Goal: Task Accomplishment & Management: Use online tool/utility

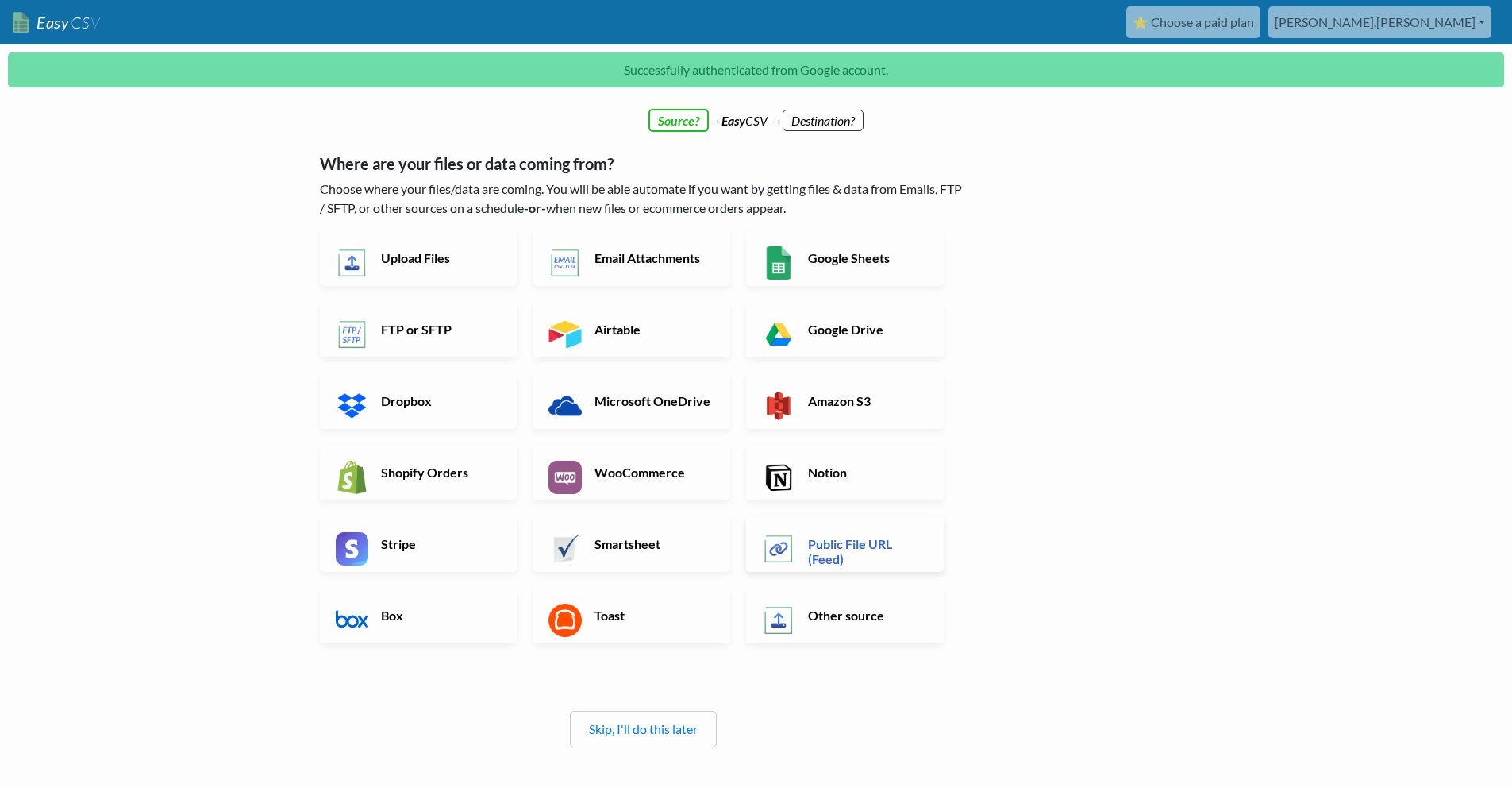
click at [878, 531] on link "Public File URL (Feed)" at bounding box center [844, 544] width 198 height 55
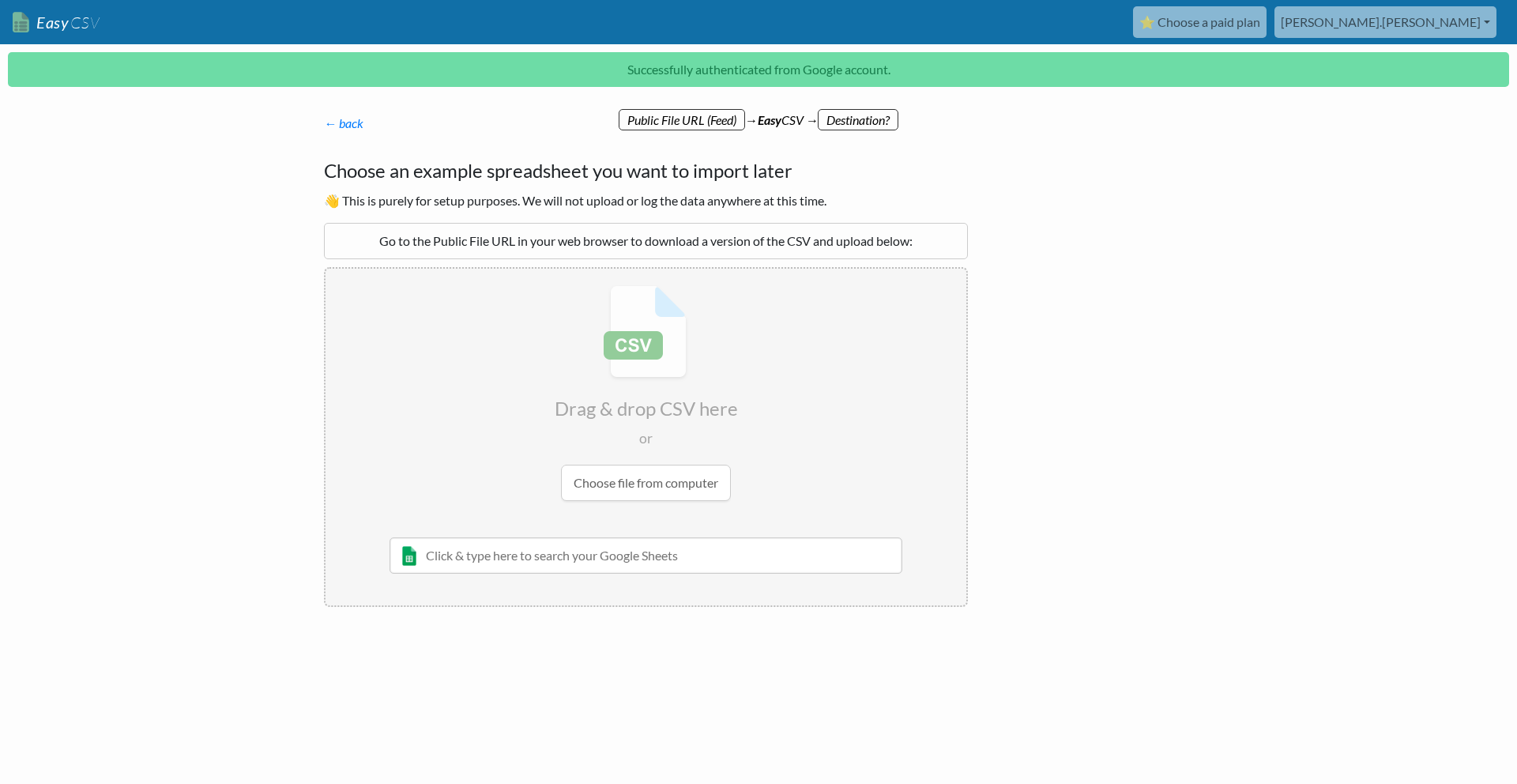
click at [618, 565] on input "text" at bounding box center [646, 555] width 513 height 37
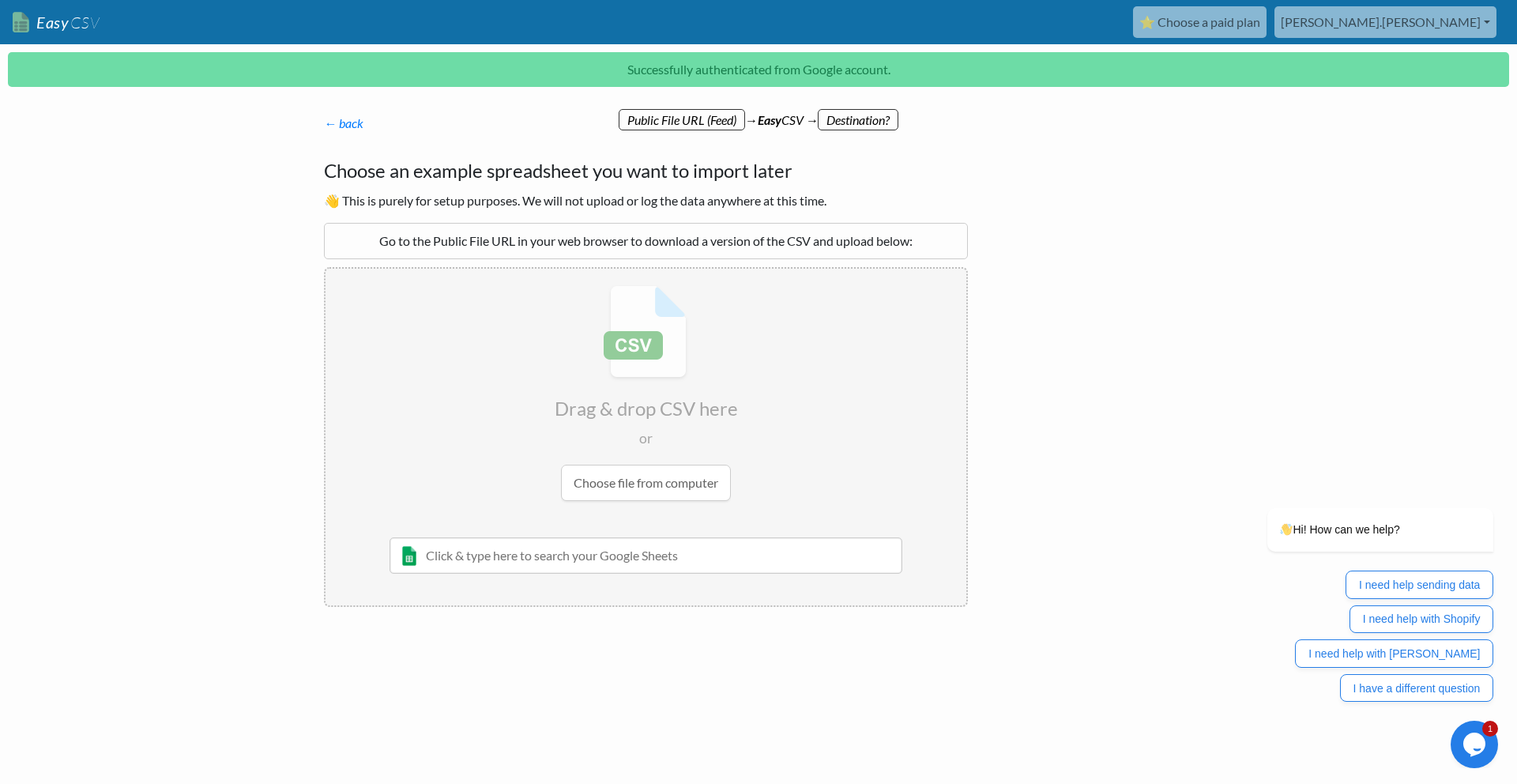
click at [592, 546] on input "text" at bounding box center [646, 555] width 513 height 37
paste input "https://www.dropshipping-europe.eu/shop/public/productfeeds/hsshop_productfeed_…"
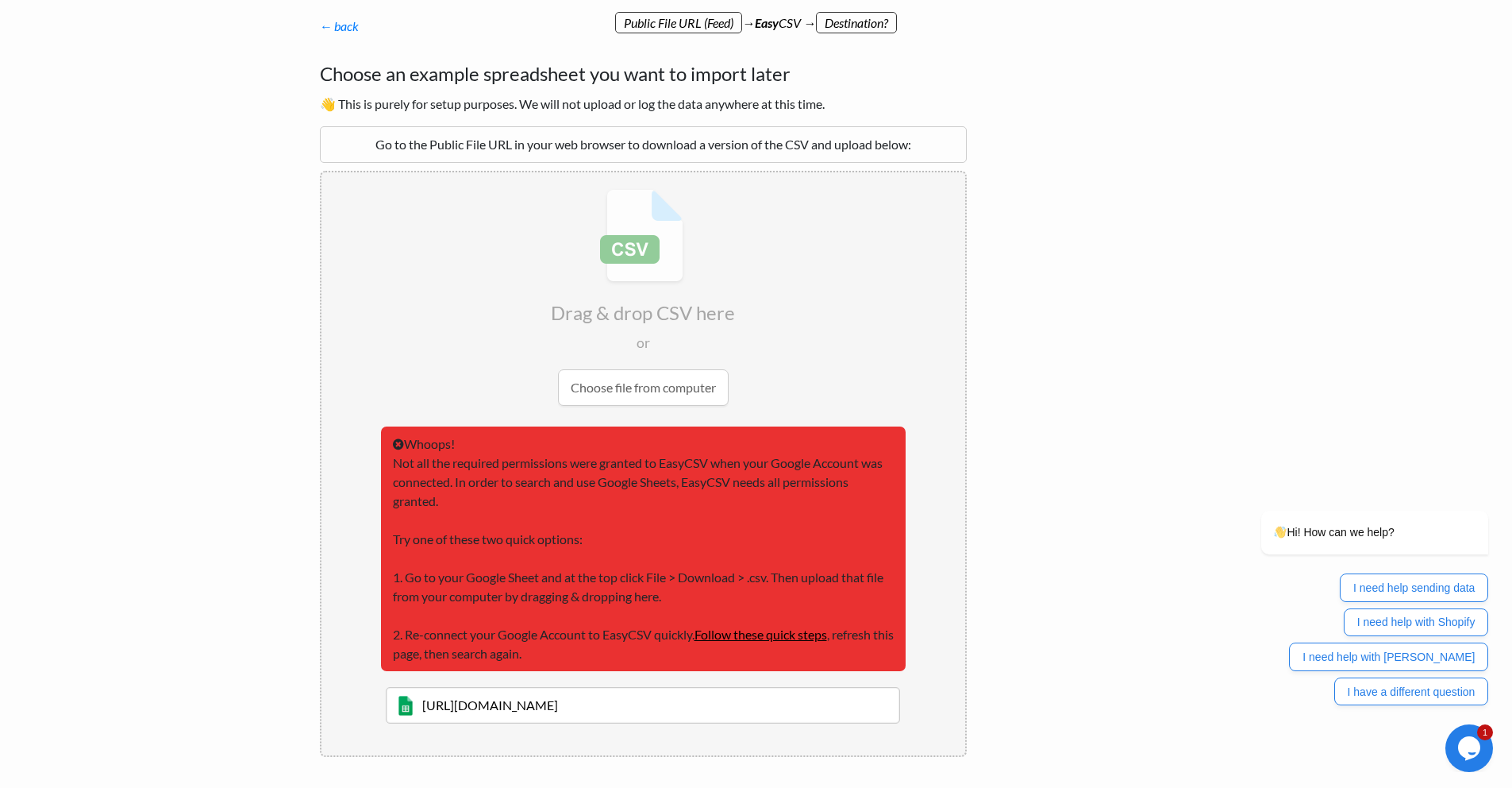
scroll to position [80, 0]
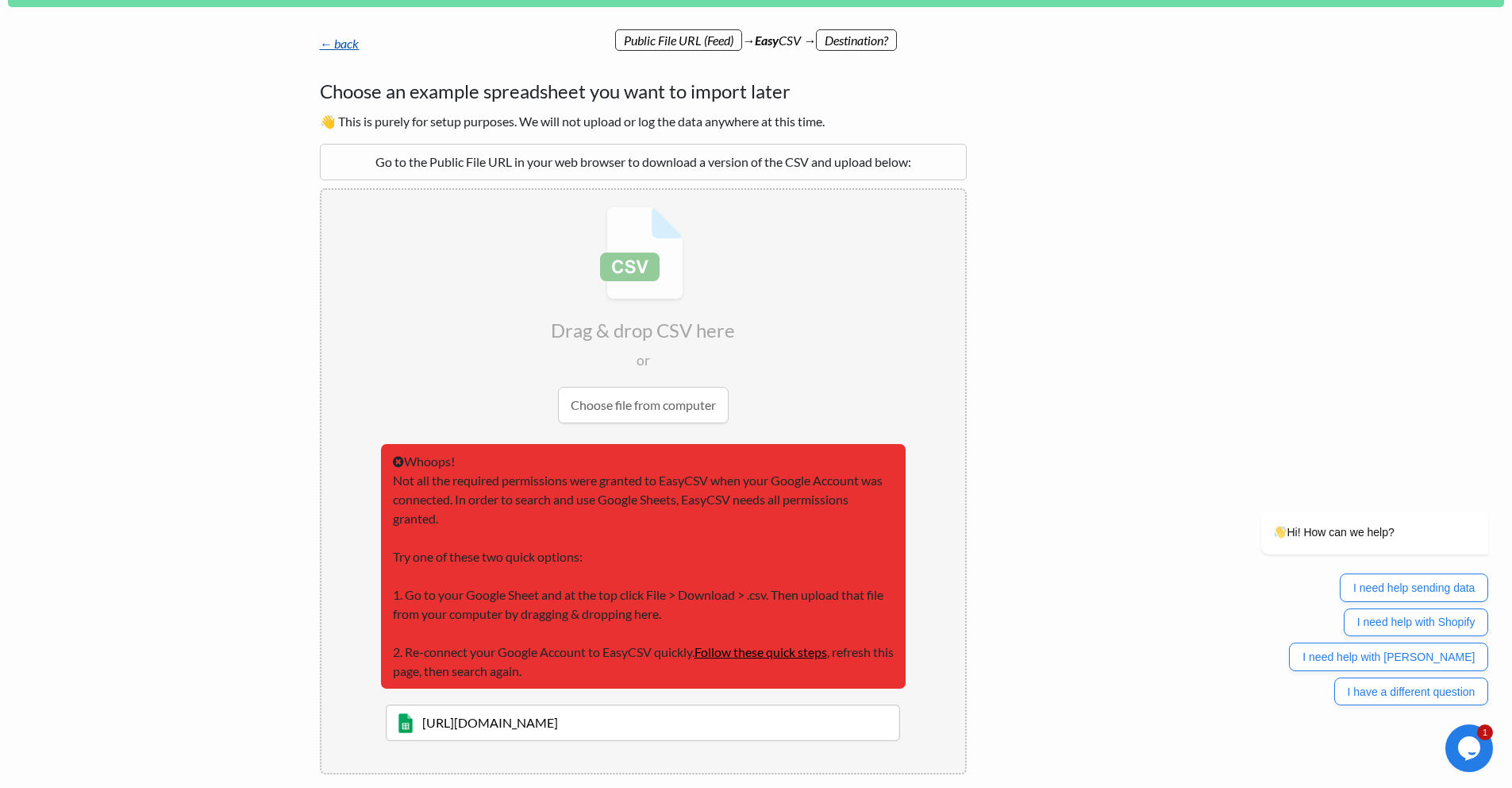
type input "https://www.dropshipping-europe.eu/shop/public/productfeeds/hsshop_productfeed_…"
click at [334, 48] on link "← back" at bounding box center [340, 43] width 40 height 15
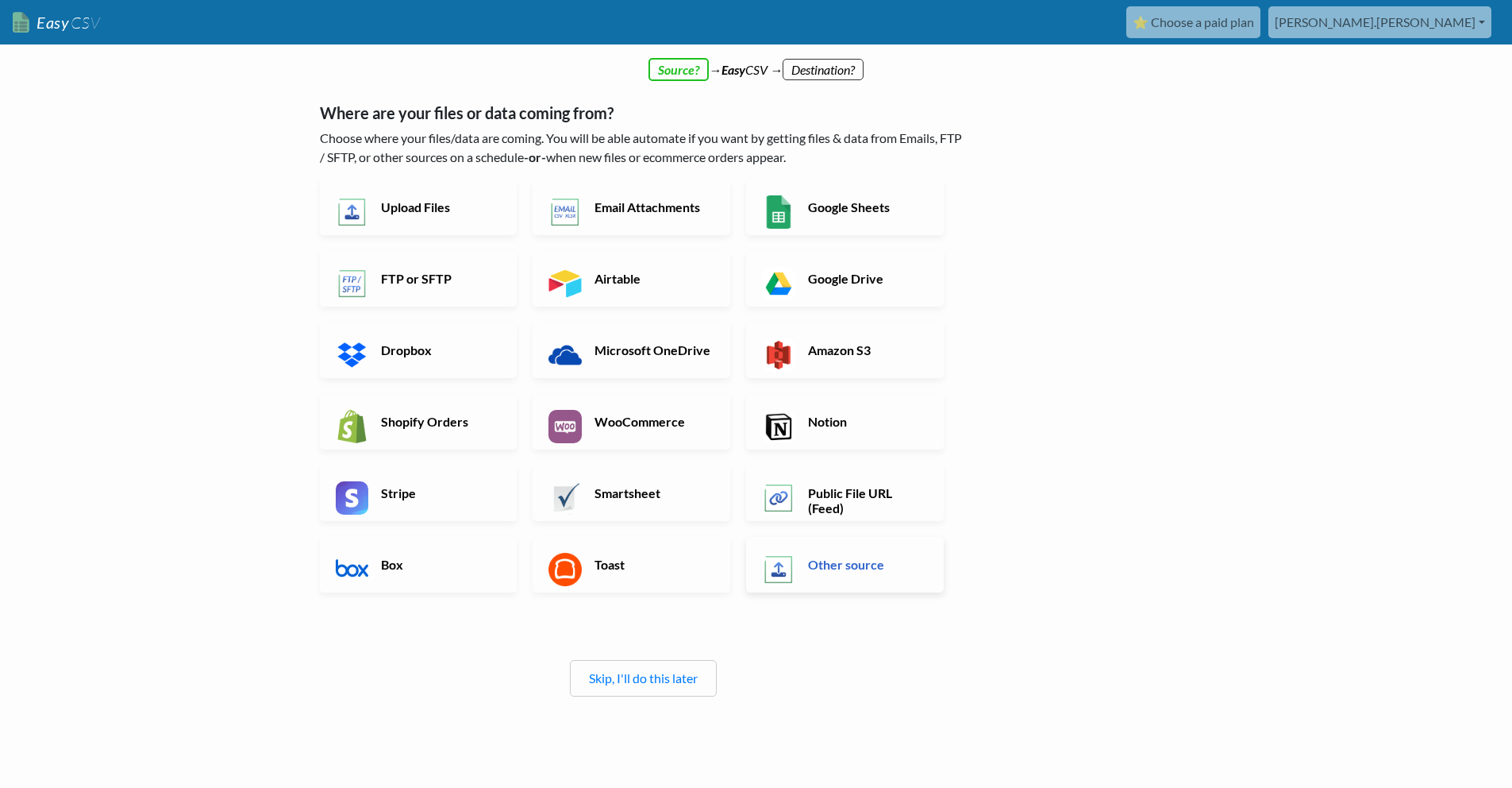
click at [844, 553] on link "Other source" at bounding box center [844, 564] width 198 height 55
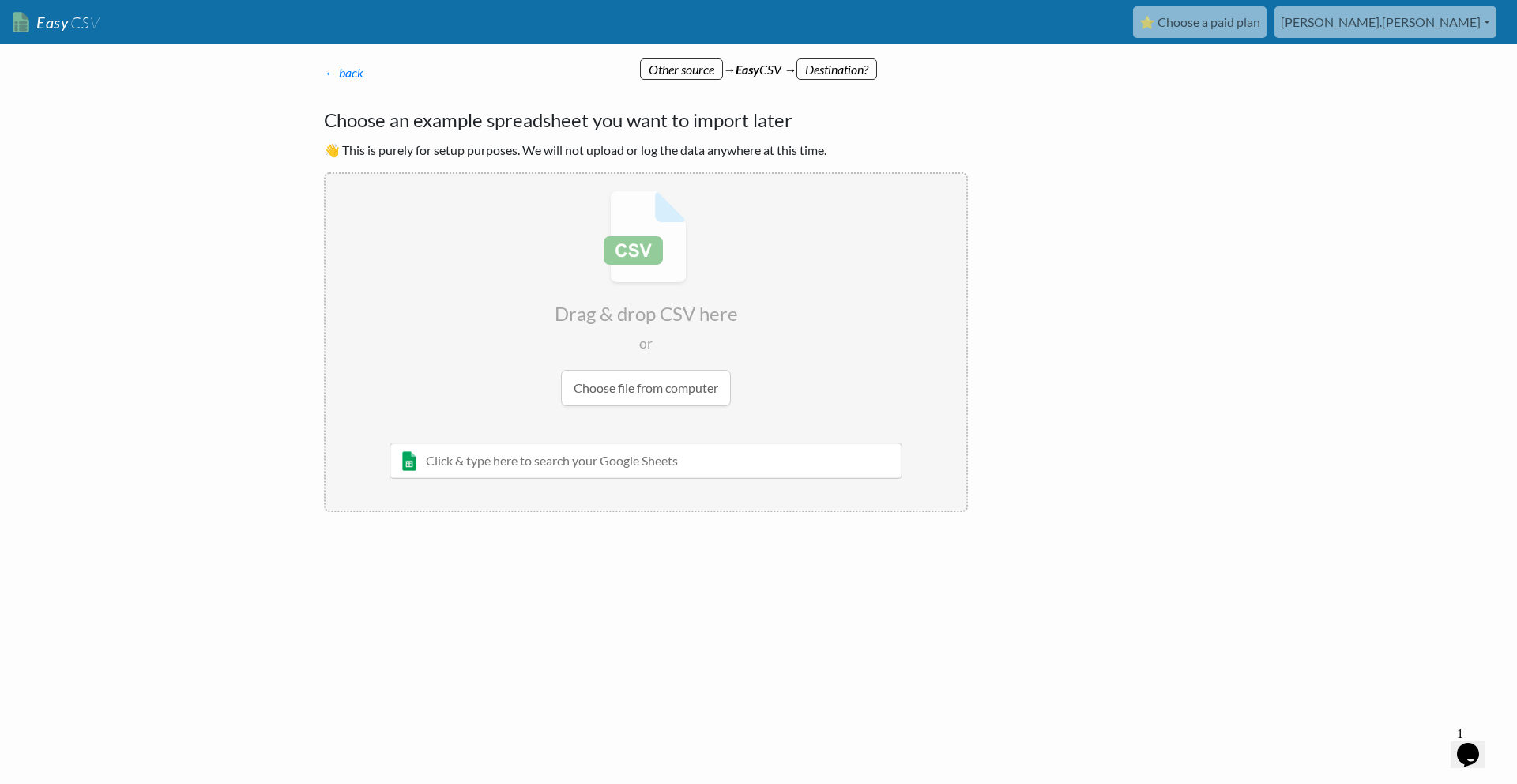
click at [654, 475] on input "text" at bounding box center [646, 461] width 513 height 37
paste input "[URL][DOMAIN_NAME]"
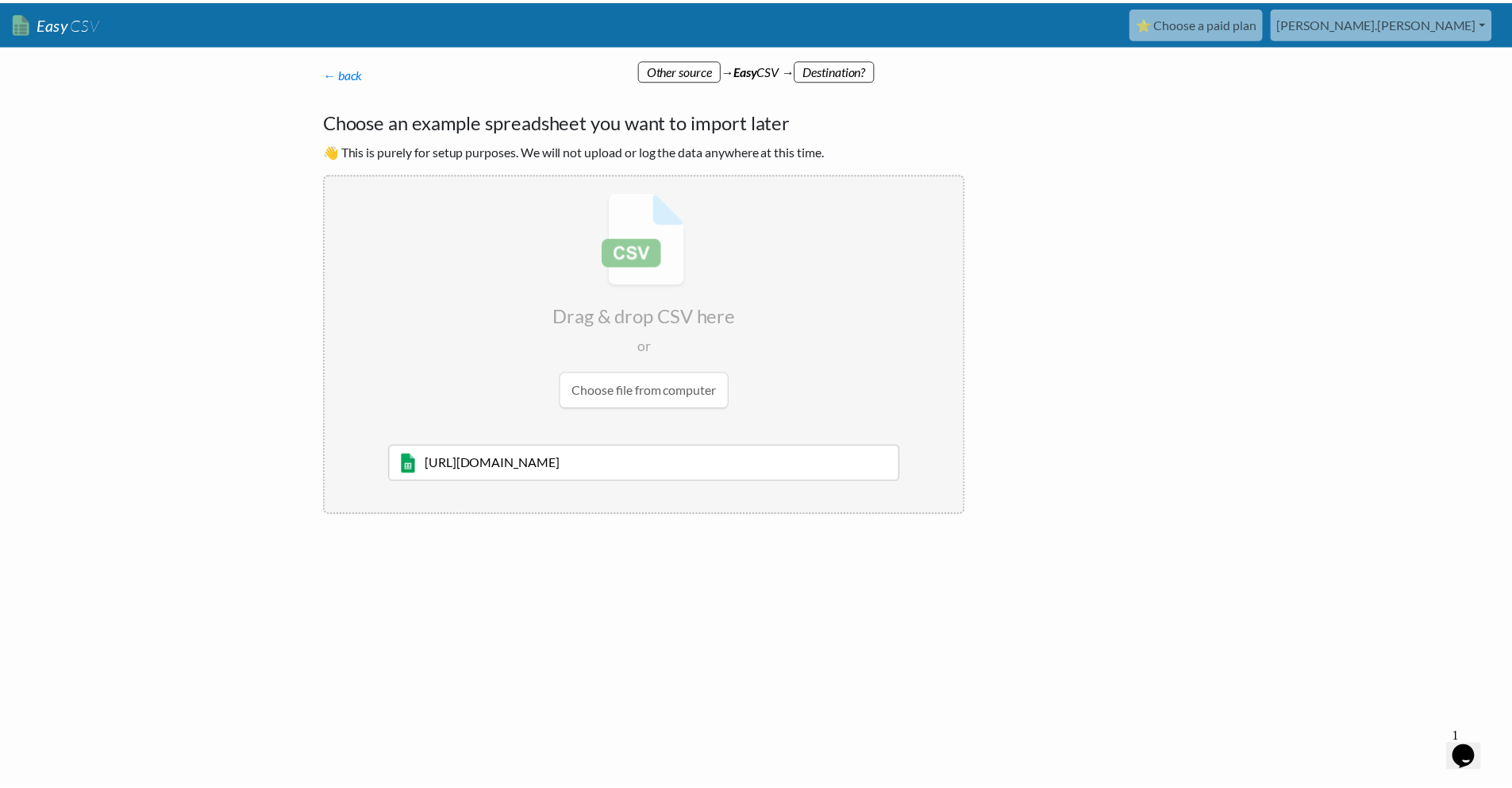
scroll to position [0, 138]
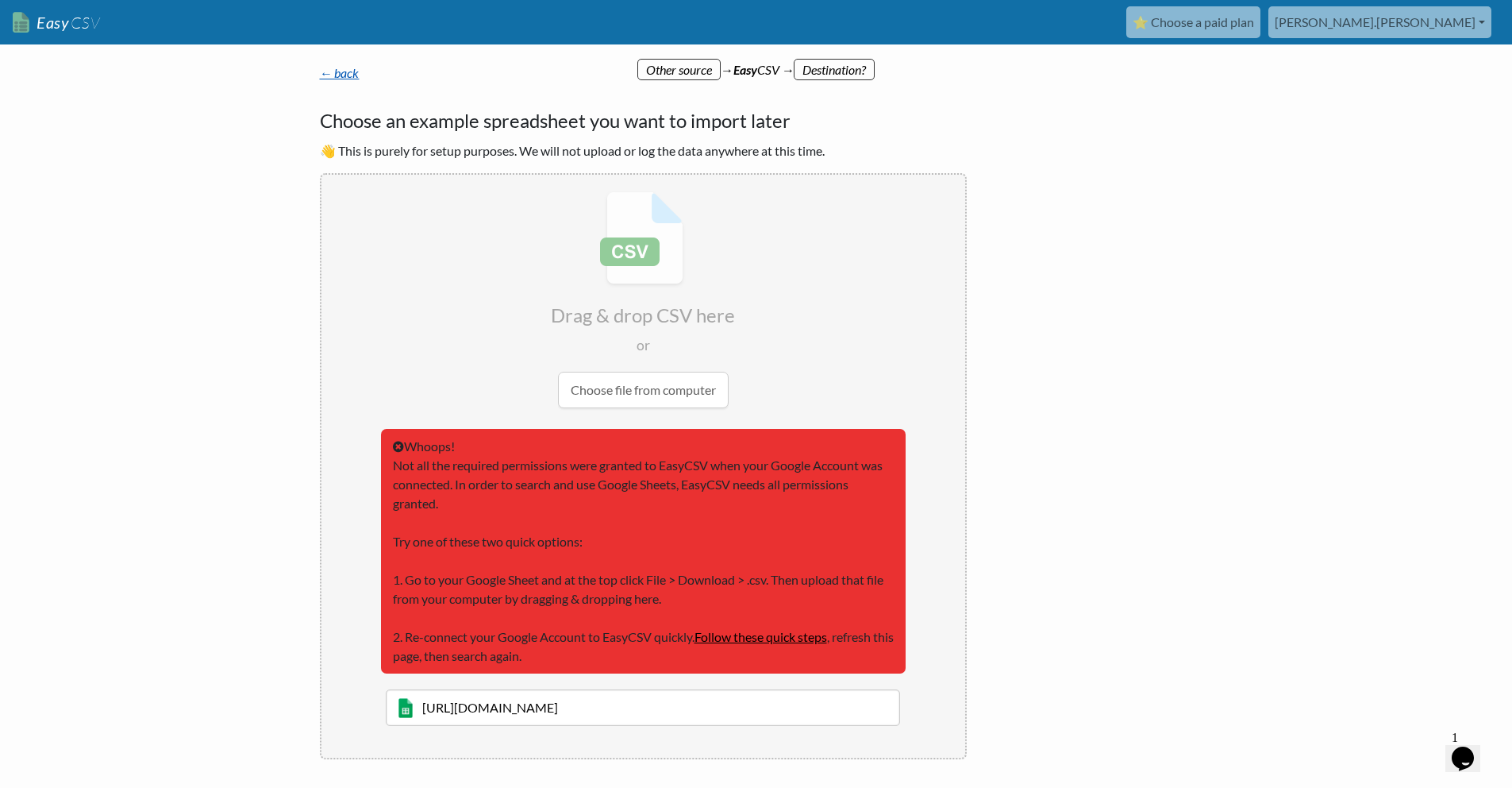
type input "[URL][DOMAIN_NAME]"
click at [324, 74] on link "← back" at bounding box center [340, 72] width 40 height 15
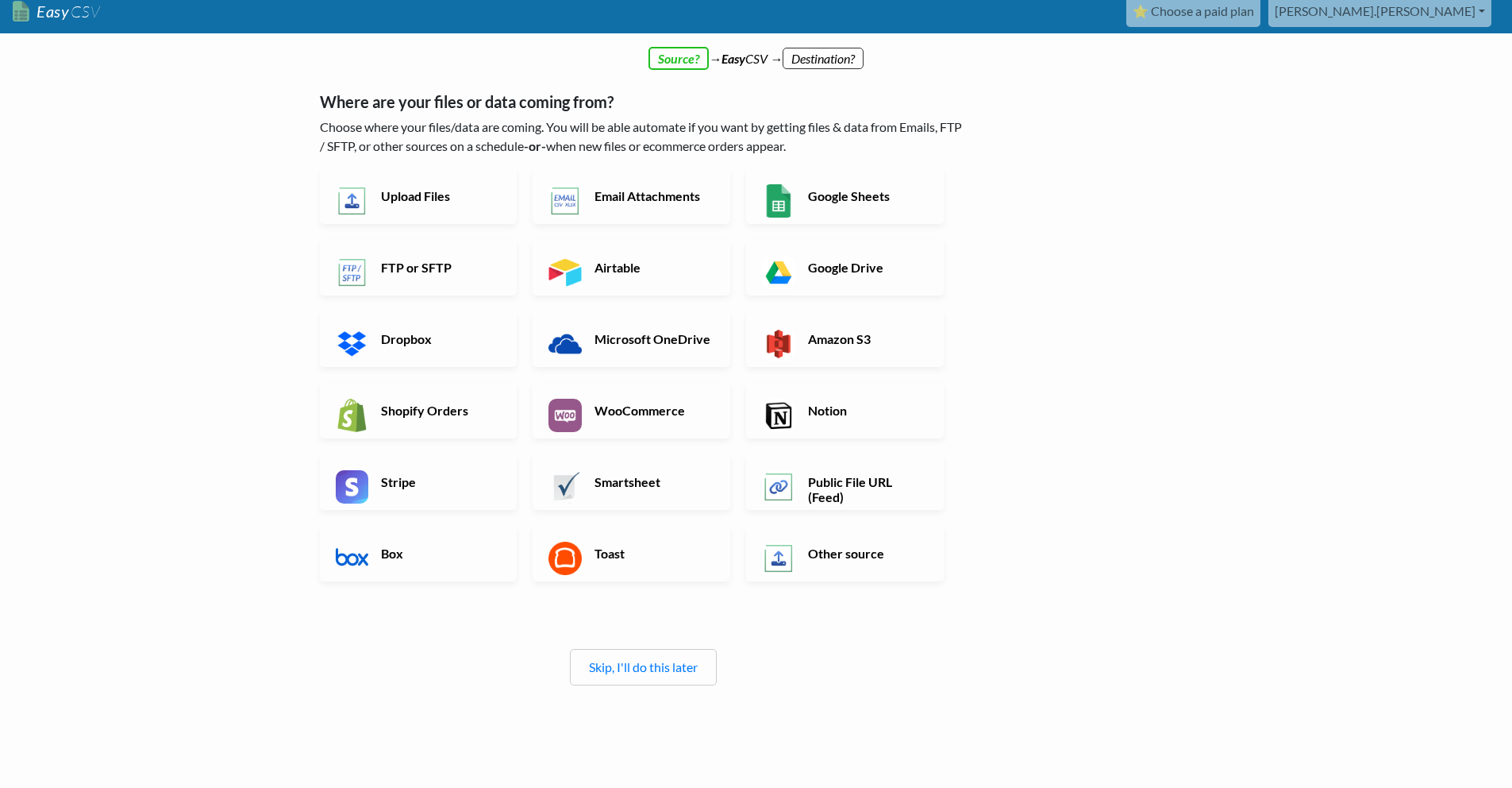
scroll to position [25, 0]
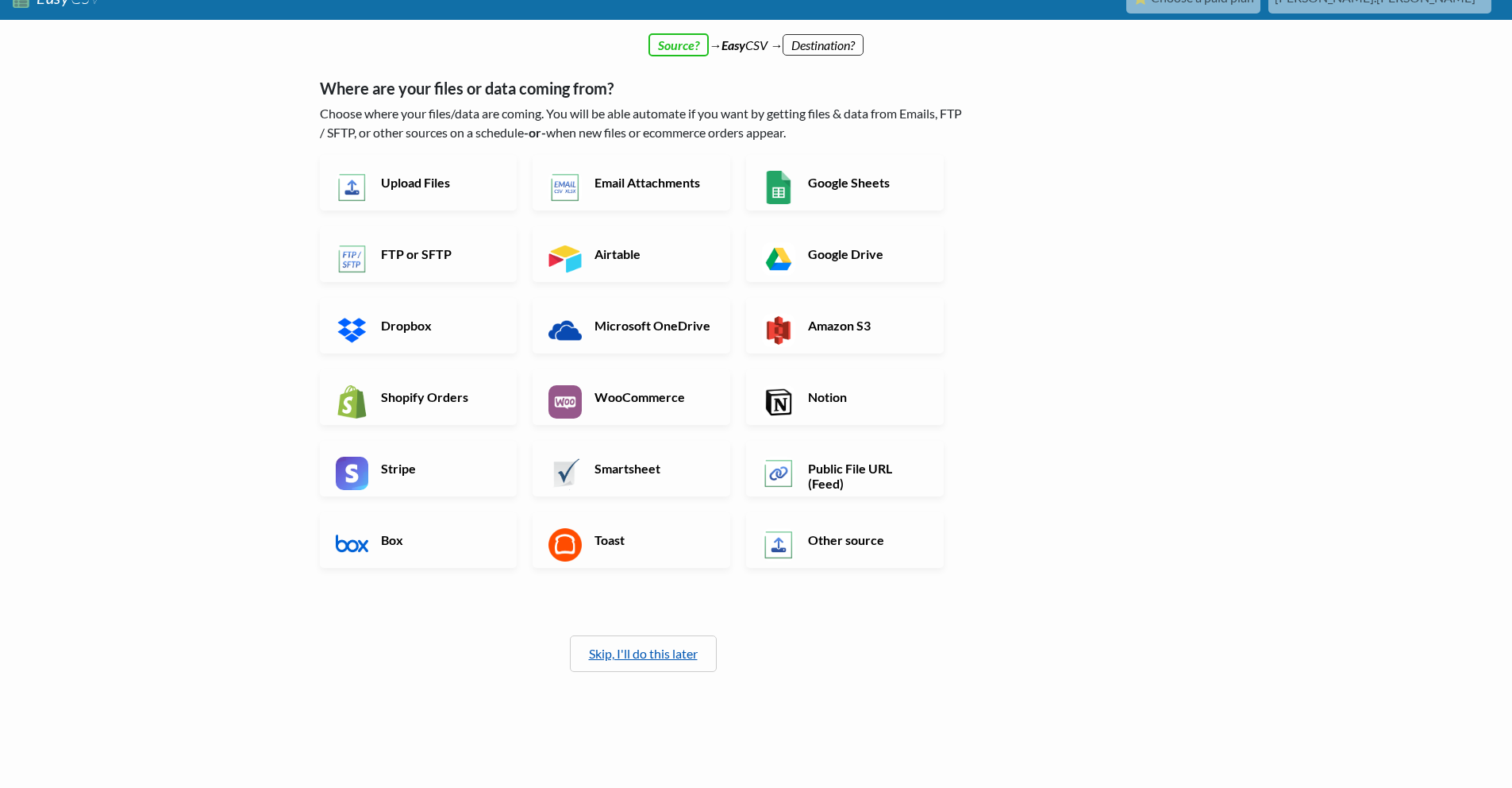
click at [657, 654] on link "Skip, I'll do this later" at bounding box center [644, 653] width 109 height 15
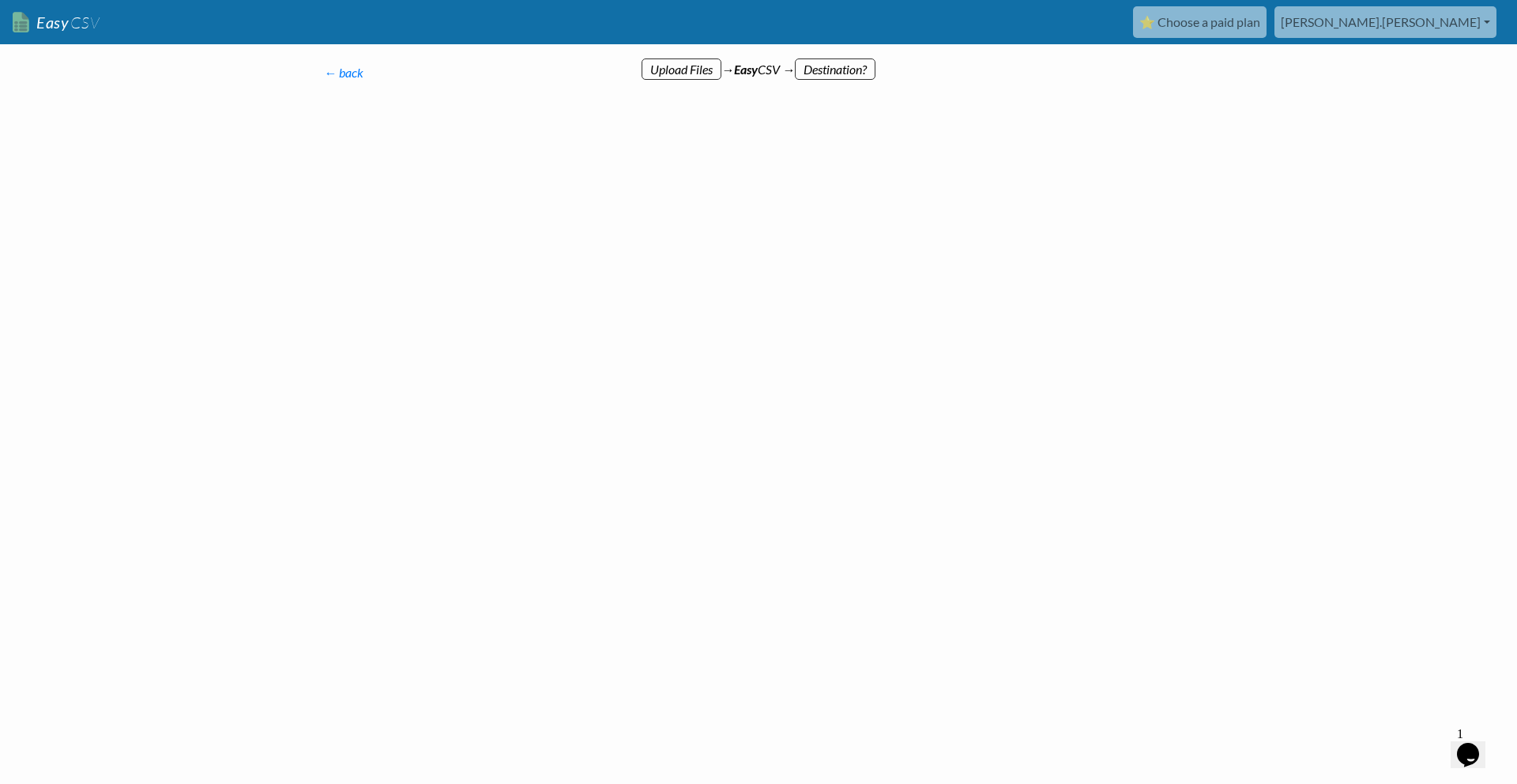
scroll to position [0, 0]
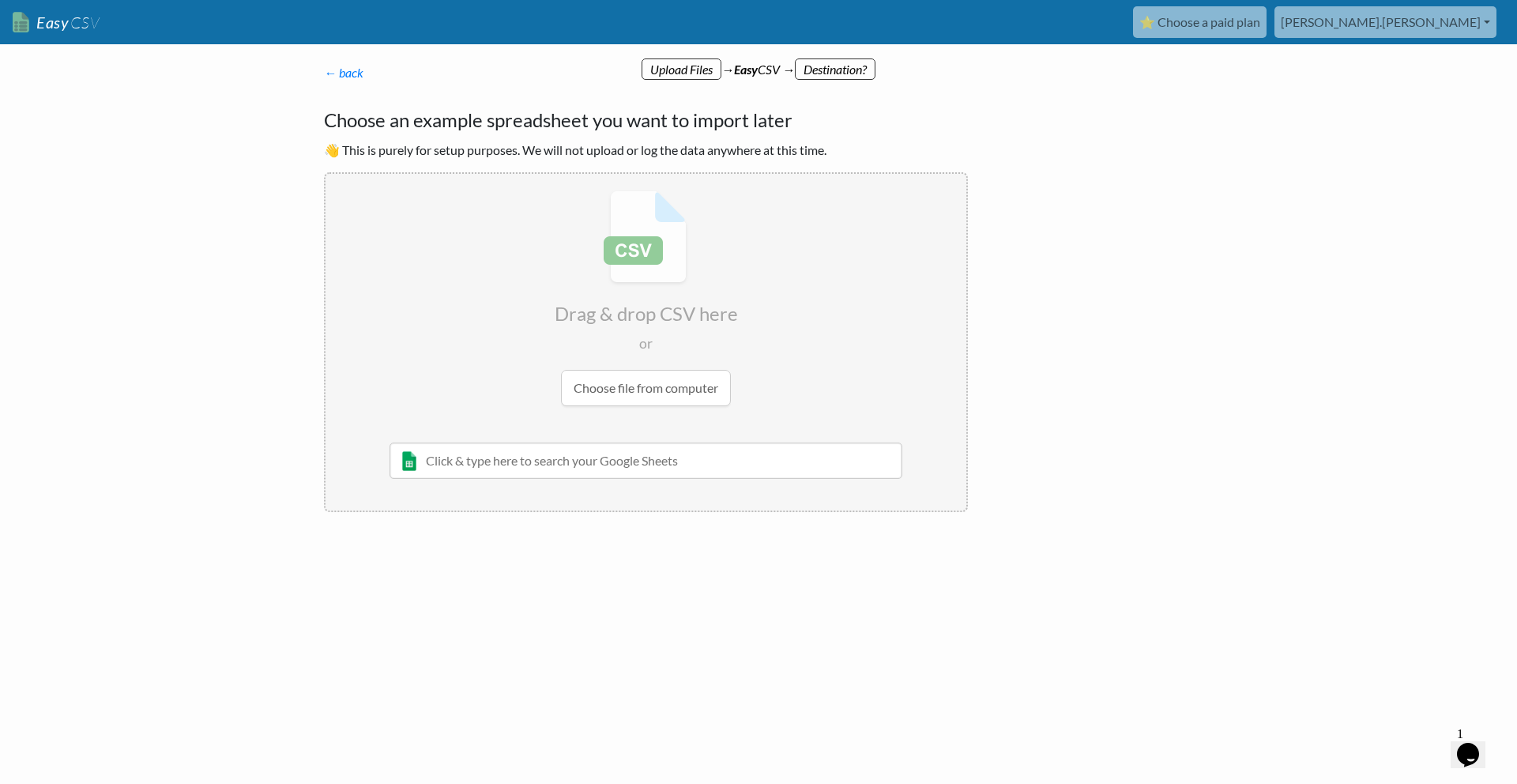
click at [624, 268] on input "file" at bounding box center [646, 298] width 641 height 249
click at [647, 464] on input "text" at bounding box center [646, 461] width 513 height 37
paste input "[URL][DOMAIN_NAME]"
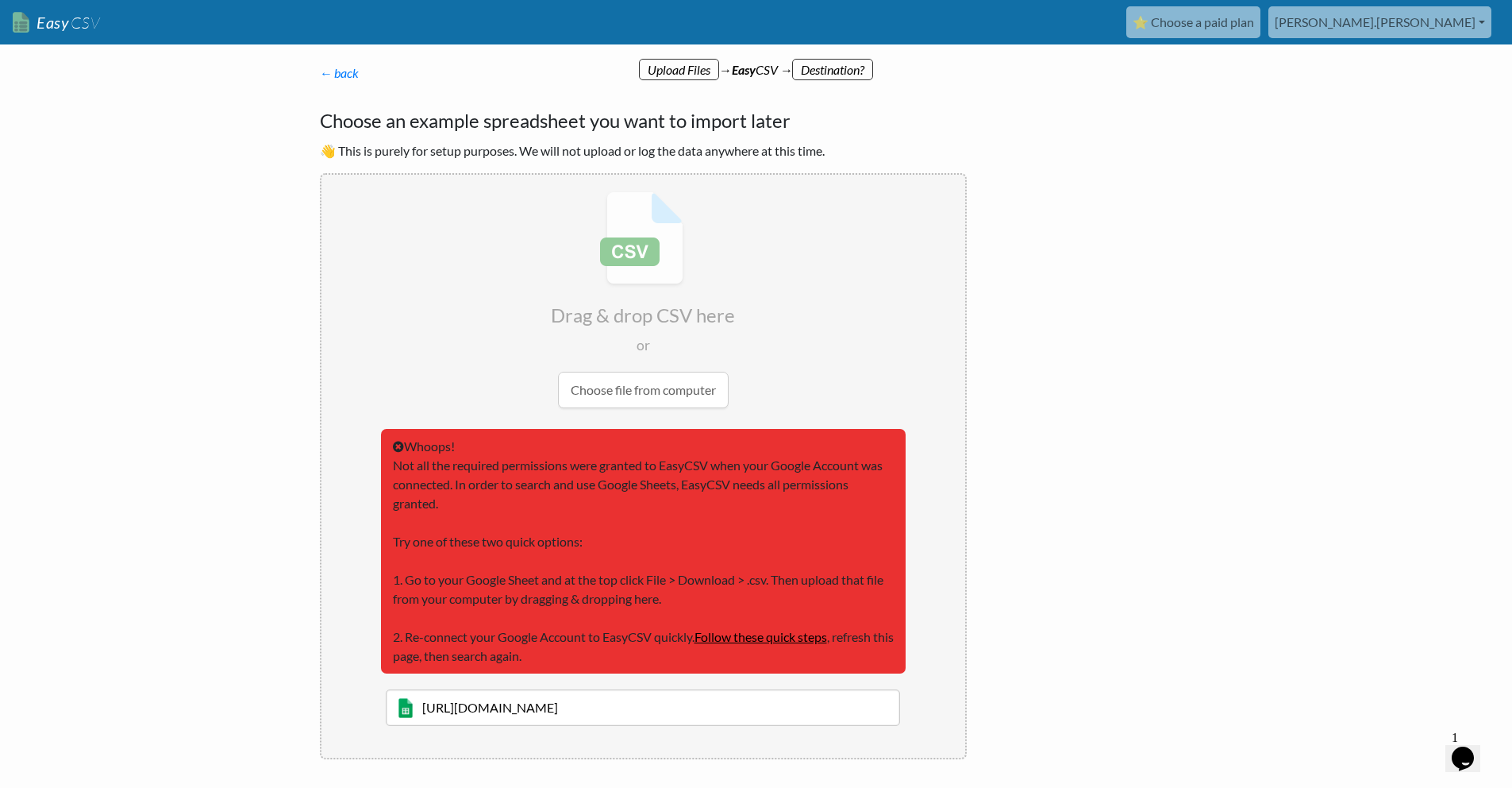
type input "https://www.dropshipping-europe.eu/shop/public/productfeeds/hsshop_productfeed_…"
click at [350, 81] on p "← back Thanks for signing up! Set up your Import Flow and Upload Page in 1 minu…" at bounding box center [644, 73] width 647 height 19
click at [665, 70] on p "← back Thanks for signing up! Set up your Import Flow and Upload Page in 1 minu…" at bounding box center [644, 73] width 647 height 19
click at [354, 70] on link "← back" at bounding box center [340, 72] width 40 height 15
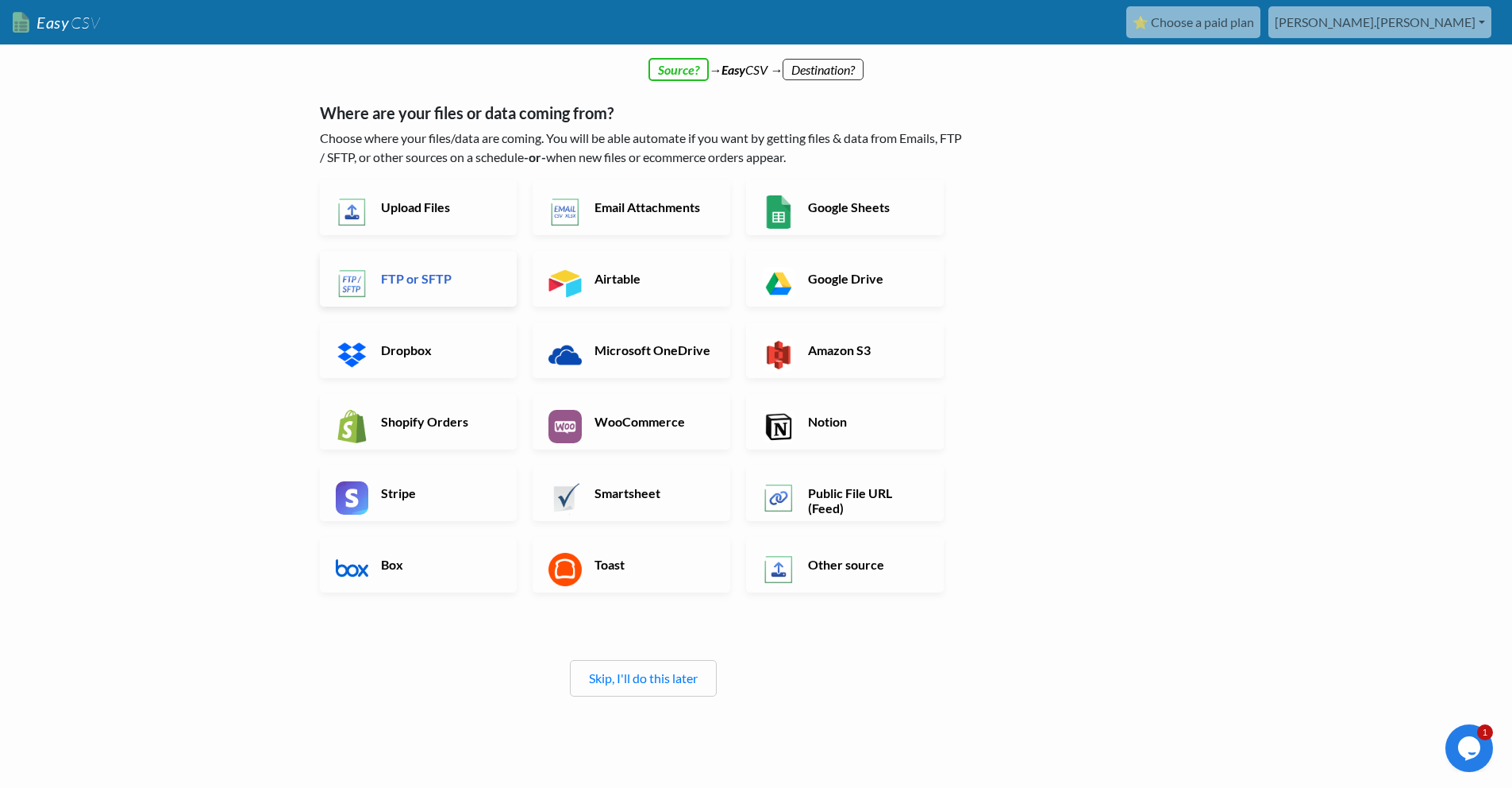
click at [469, 263] on link "FTP or SFTP" at bounding box center [419, 278] width 198 height 55
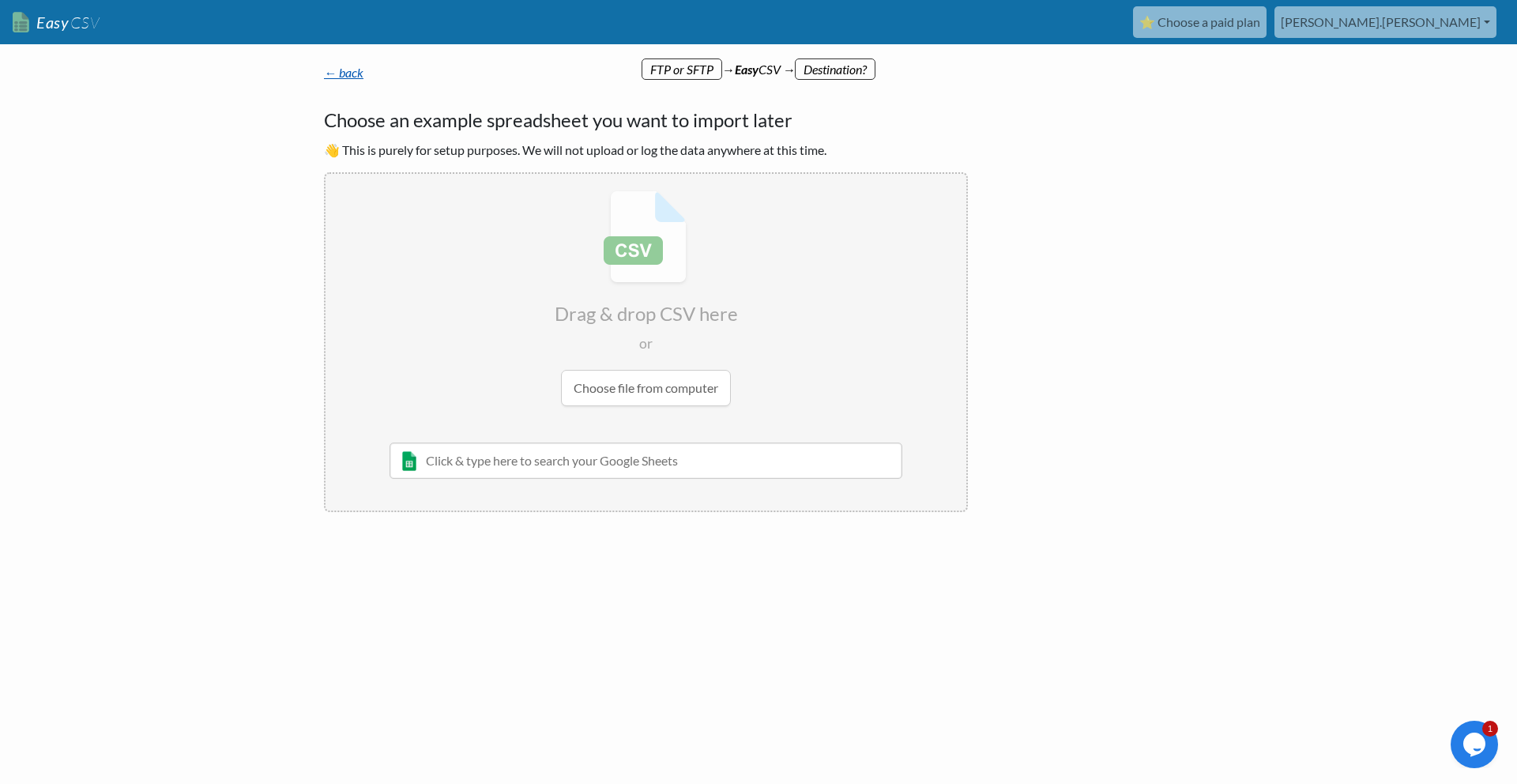
click at [342, 75] on link "← back" at bounding box center [344, 72] width 40 height 15
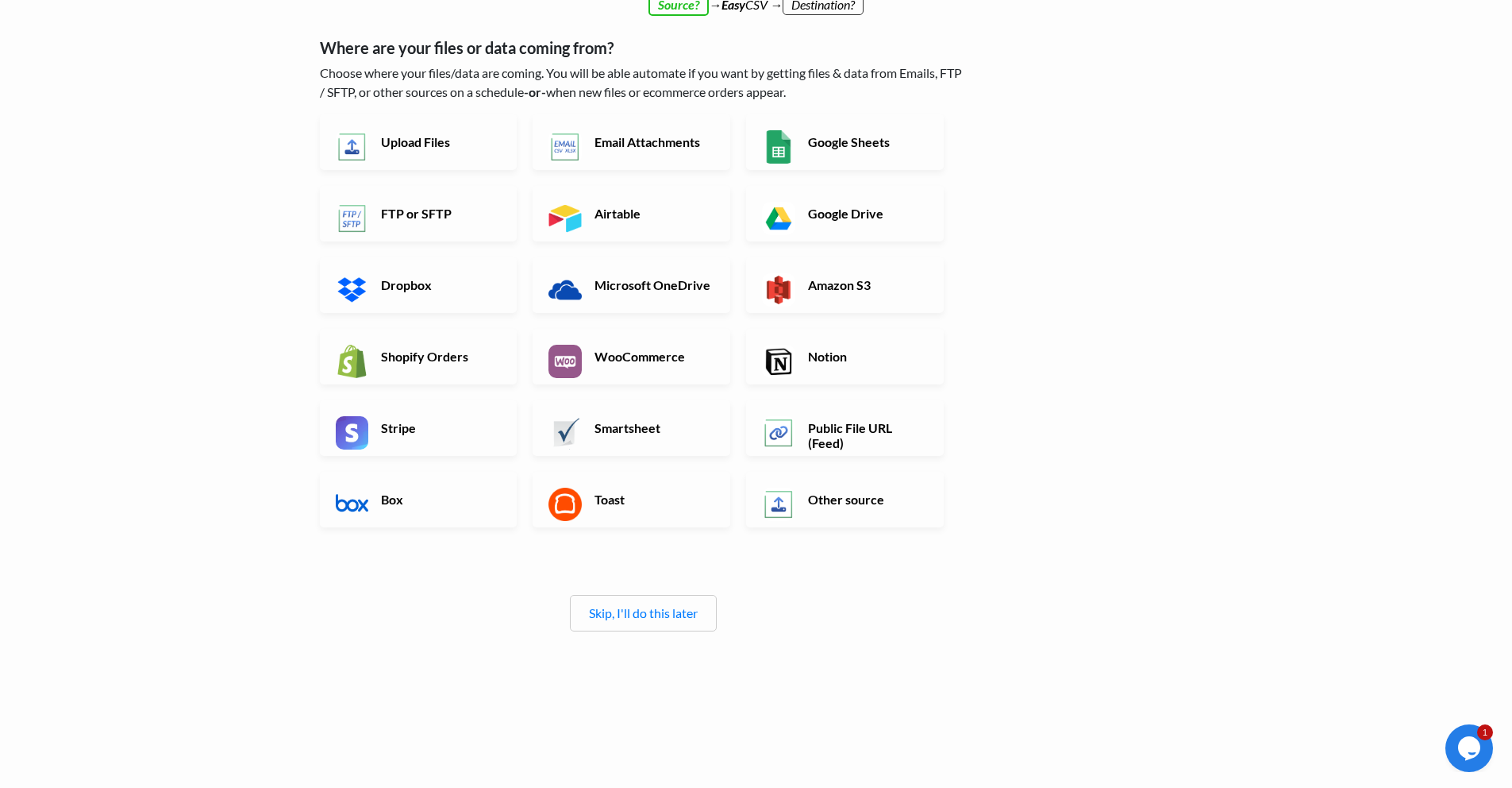
scroll to position [76, 0]
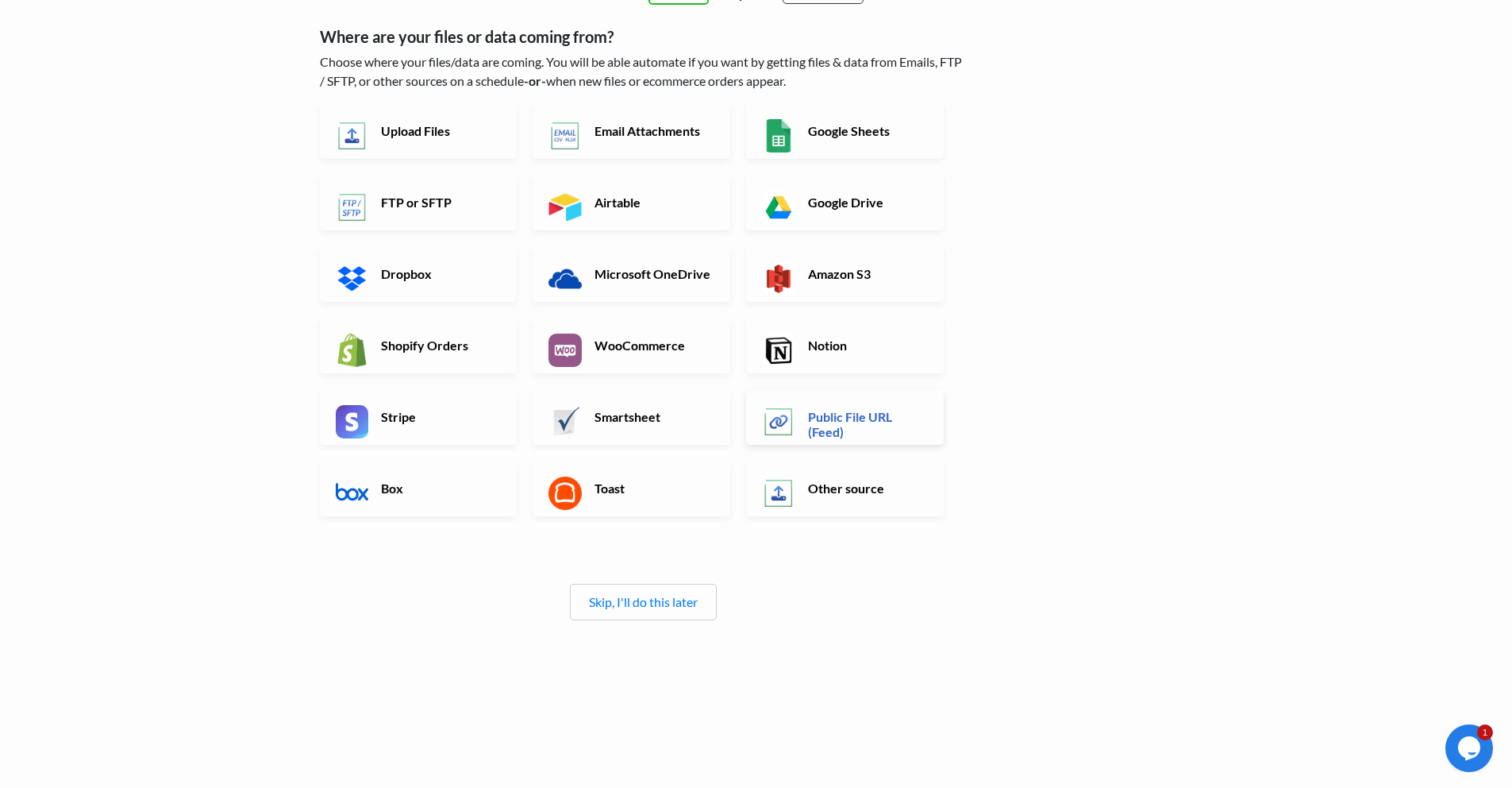
click at [866, 417] on h6 "Public File URL (Feed)" at bounding box center [867, 424] width 125 height 30
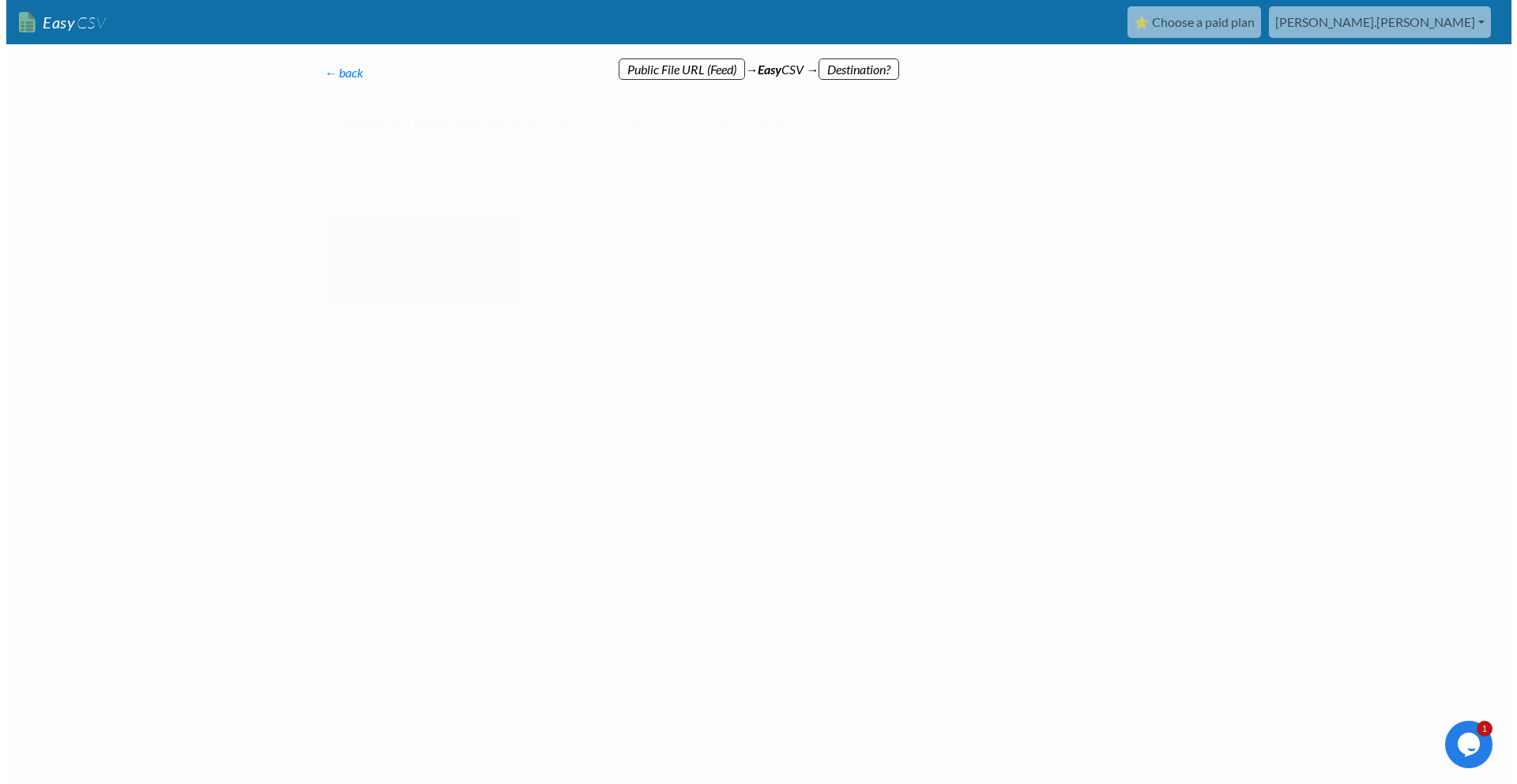
scroll to position [0, 0]
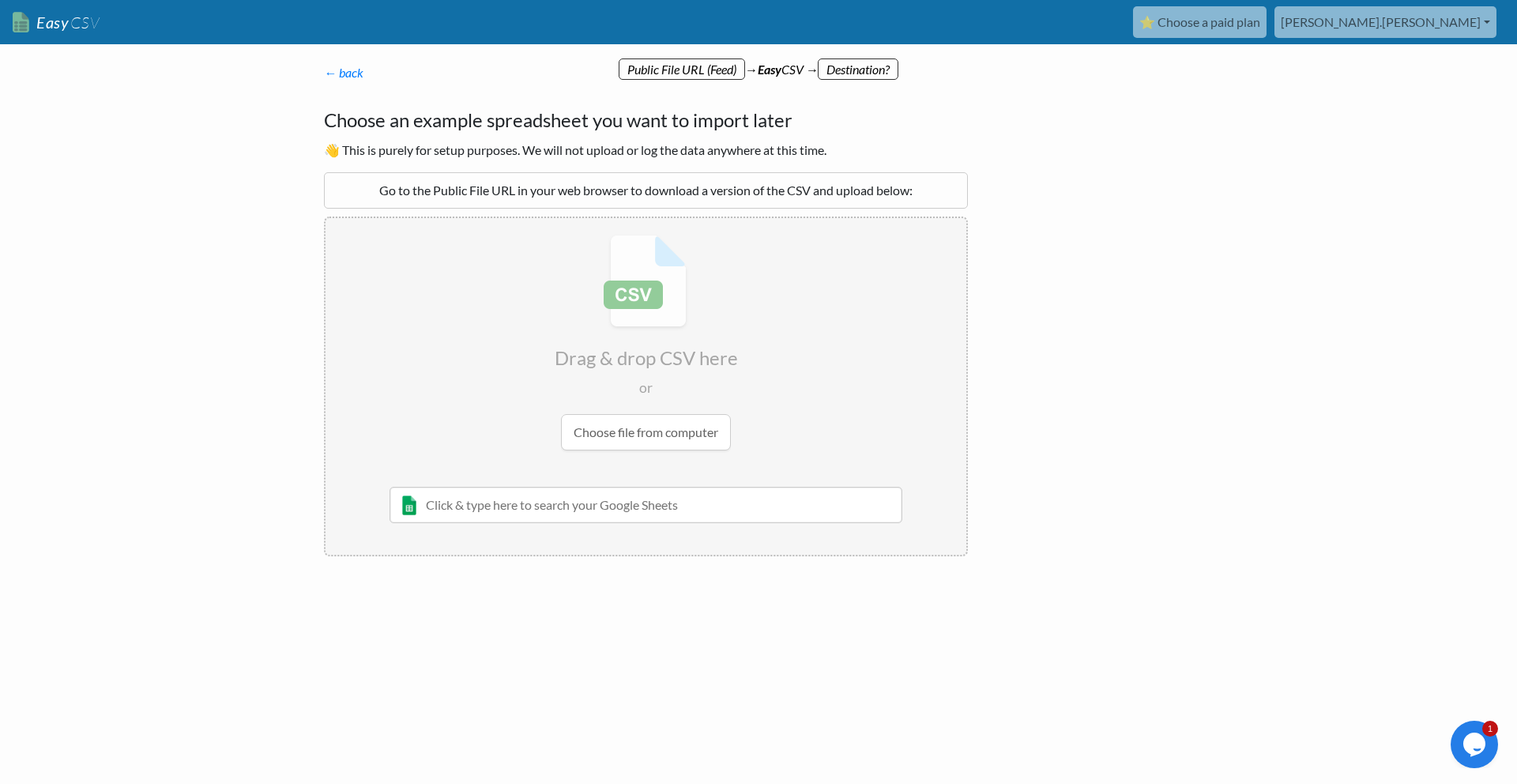
click at [680, 500] on input "text" at bounding box center [646, 505] width 513 height 37
paste input "[URL][DOMAIN_NAME]"
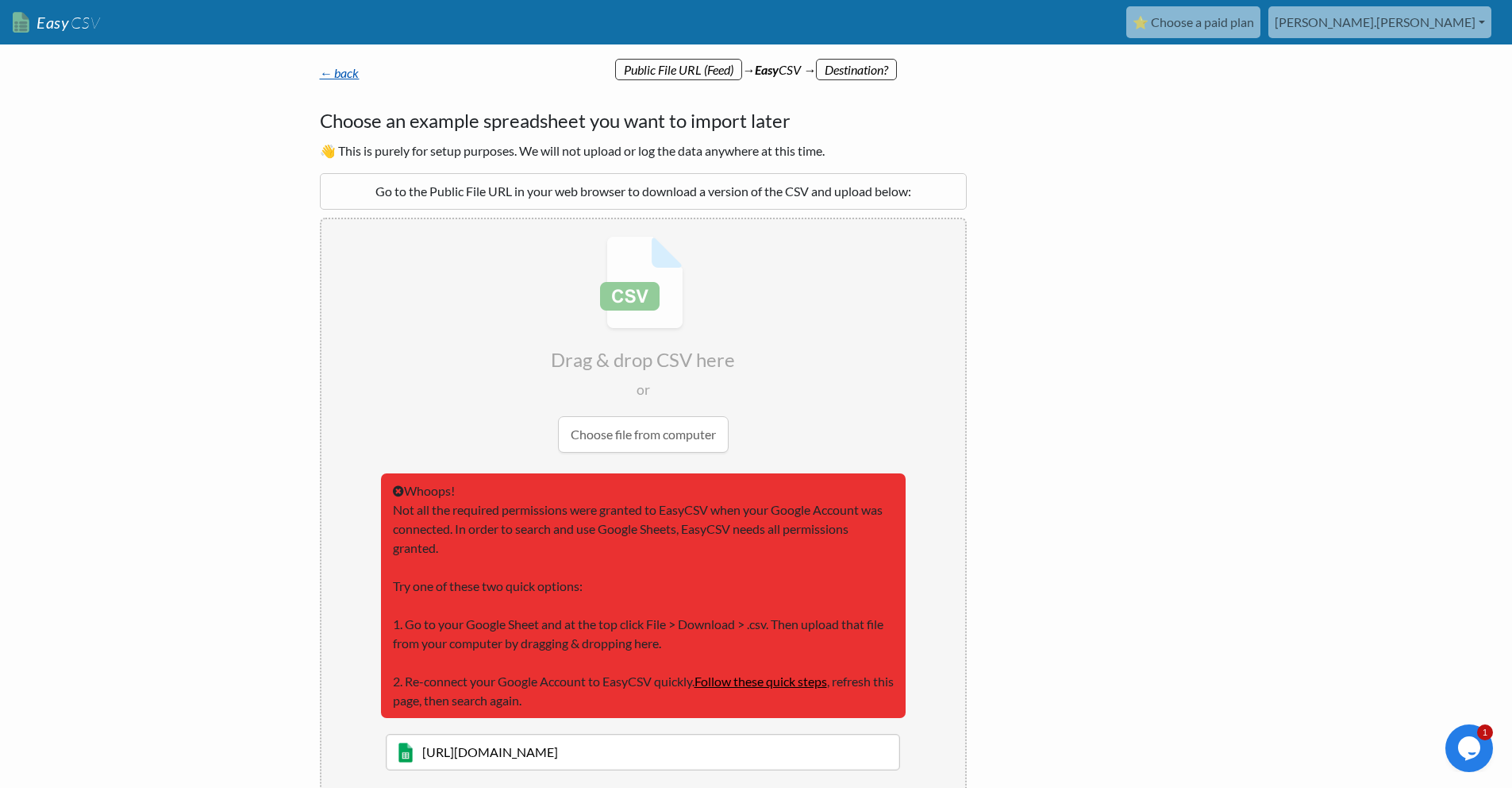
type input "[URL][DOMAIN_NAME]"
click at [331, 78] on link "← back" at bounding box center [340, 72] width 40 height 15
